Goal: Navigation & Orientation: Find specific page/section

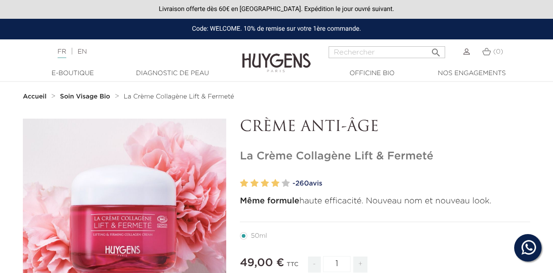
drag, startPoint x: 0, startPoint y: 0, endPoint x: 89, endPoint y: 98, distance: 132.4
click at [89, 98] on strong "Soin Visage Bio" at bounding box center [85, 96] width 50 height 6
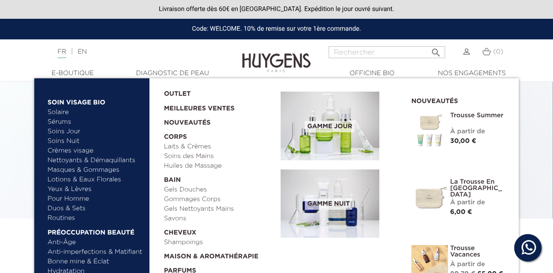
click at [210, 106] on link "Meilleures Ventes" at bounding box center [215, 106] width 102 height 15
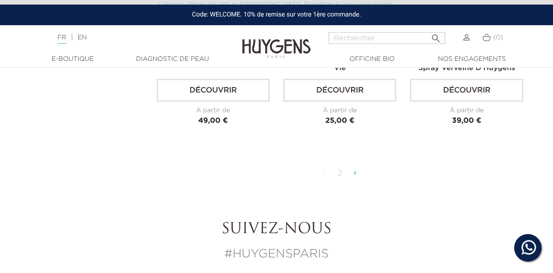
scroll to position [2336, 0]
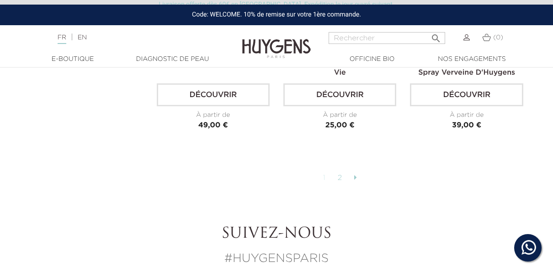
click at [340, 170] on link "2" at bounding box center [340, 178] width 14 height 16
click at [342, 176] on link "2" at bounding box center [340, 178] width 14 height 16
click at [341, 173] on link "2" at bounding box center [340, 178] width 14 height 16
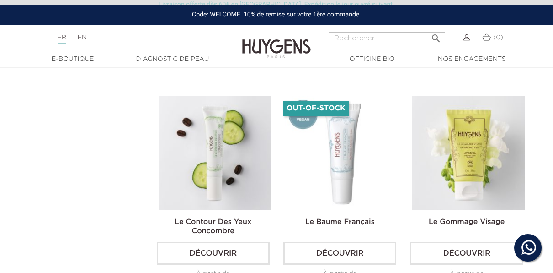
scroll to position [946, 0]
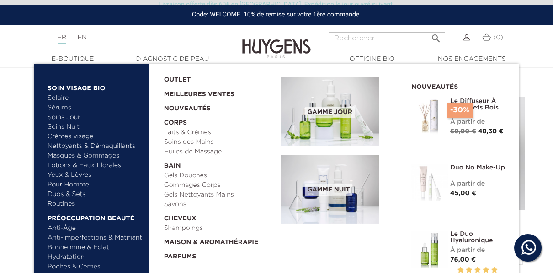
click at [192, 104] on link "Nouveautés" at bounding box center [219, 106] width 111 height 14
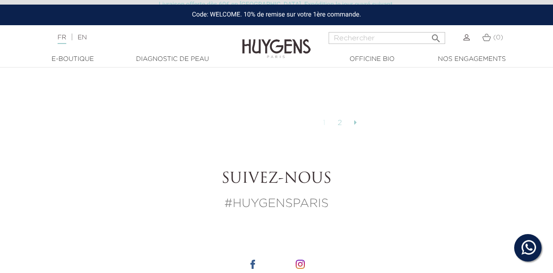
scroll to position [2392, 0]
click at [337, 115] on link "2" at bounding box center [340, 122] width 14 height 16
click at [341, 115] on link "2" at bounding box center [340, 122] width 14 height 16
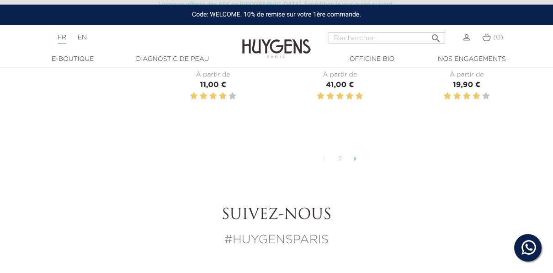
scroll to position [2352, 0]
